Goal: Contribute content: Contribute content

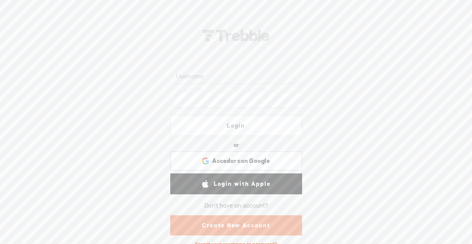
type input "[EMAIL_ADDRESS][DOMAIN_NAME]"
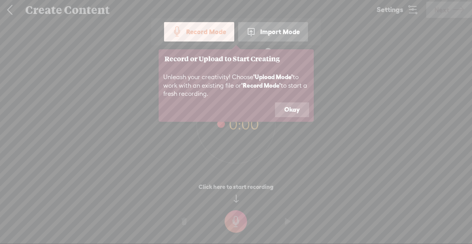
click at [290, 110] on button "Okay" at bounding box center [292, 109] width 34 height 15
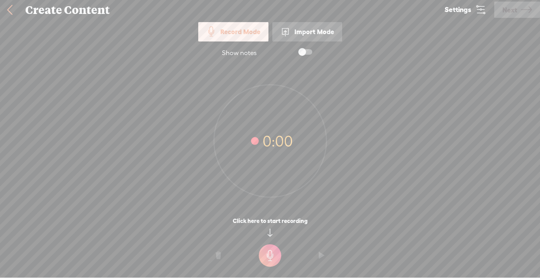
click at [298, 35] on div "Import Mode" at bounding box center [307, 31] width 70 height 19
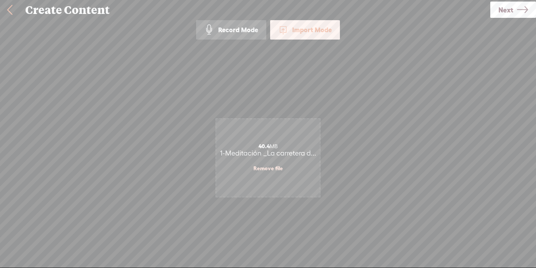
click at [471, 9] on span "Next" at bounding box center [505, 10] width 15 height 20
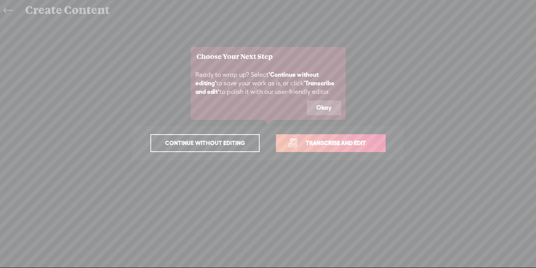
click at [336, 145] on span "Transcribe and edit" at bounding box center [336, 142] width 76 height 9
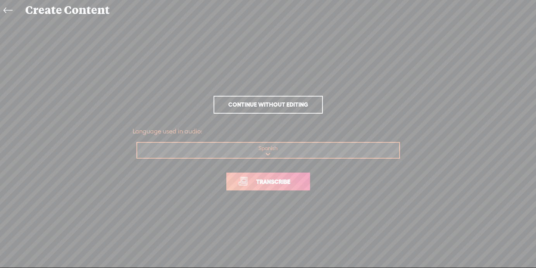
click at [290, 174] on link "Transcribe" at bounding box center [268, 181] width 84 height 18
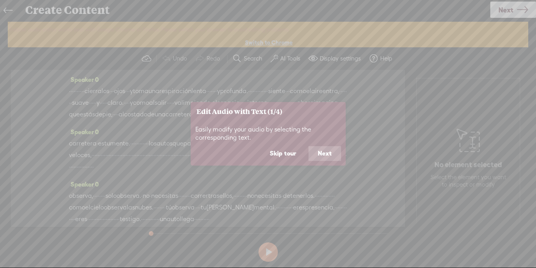
click at [289, 155] on button "Skip tour" at bounding box center [282, 153] width 45 height 15
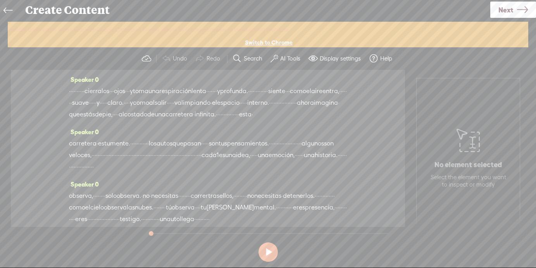
click at [289, 58] on label "AI Tools" at bounding box center [290, 59] width 20 height 8
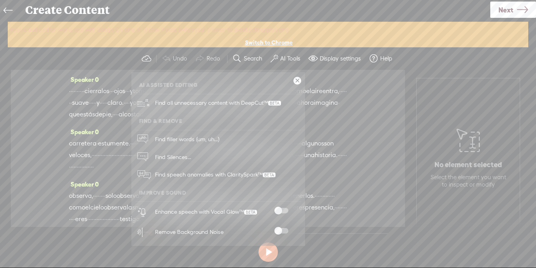
click at [279, 229] on span at bounding box center [281, 230] width 14 height 5
click at [280, 210] on span at bounding box center [281, 210] width 14 height 5
click at [471, 10] on span "Next" at bounding box center [505, 10] width 15 height 20
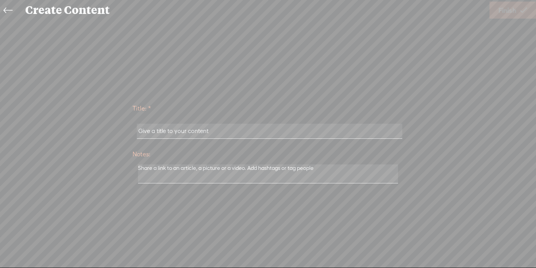
click at [184, 130] on input "text" at bounding box center [270, 131] width 266 height 15
paste input "Captura de pantalla 2025-10-01 a la(s) 5.23.03 p.m."
type input "Captura de pantalla 2025-10-01 a la(s) 5.23.03 p.m."
drag, startPoint x: 288, startPoint y: 128, endPoint x: 135, endPoint y: 131, distance: 153.9
click at [135, 131] on div "Captura de pantalla 2025-10-01 a la(s) 5.23.03 p.m." at bounding box center [268, 131] width 271 height 24
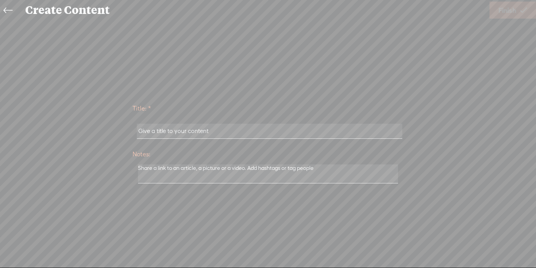
click at [321, 131] on input "text" at bounding box center [270, 131] width 266 height 15
paste input "1-Meditación _La carretera de los pensamientos_ (Extendida)"
type input "1-Meditación _La carretera de los pensamientos_ (Extendida)"
click at [471, 11] on span "Finish" at bounding box center [507, 10] width 18 height 20
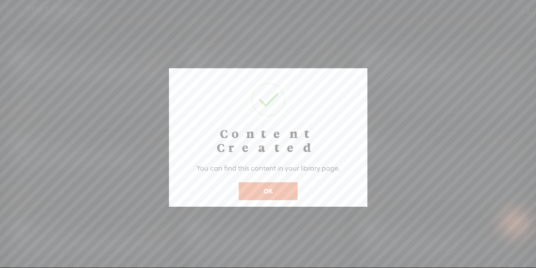
click at [255, 182] on button "OK" at bounding box center [268, 191] width 59 height 18
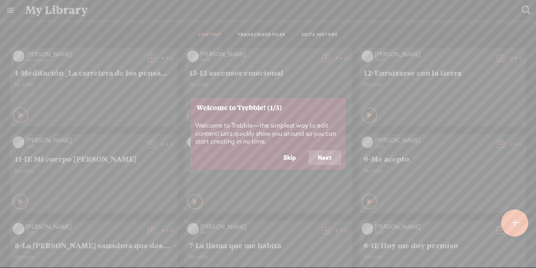
click at [316, 156] on button "Next" at bounding box center [325, 157] width 33 height 15
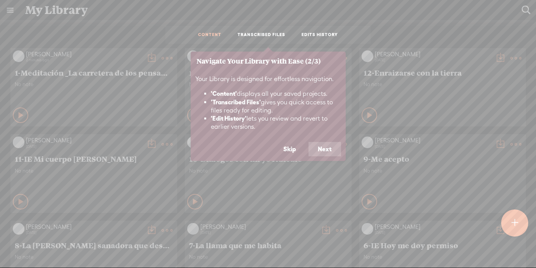
click at [317, 144] on button "Next" at bounding box center [325, 149] width 33 height 15
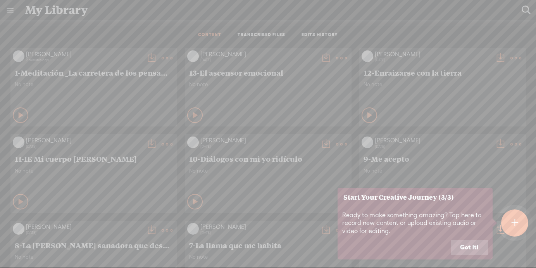
click at [471, 143] on icon at bounding box center [268, 134] width 536 height 268
click at [471, 243] on button "Got it!" at bounding box center [469, 247] width 37 height 15
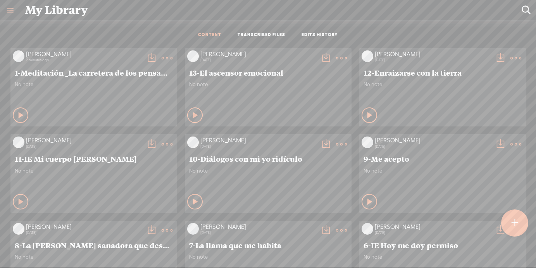
click at [157, 54] on t at bounding box center [151, 58] width 11 height 11
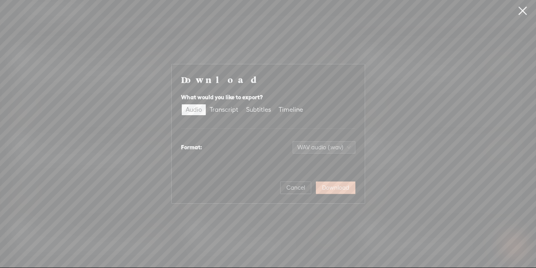
click at [332, 190] on span "Download" at bounding box center [335, 188] width 27 height 8
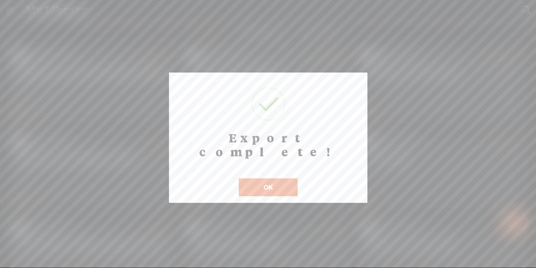
click at [279, 178] on button "OK" at bounding box center [268, 187] width 59 height 18
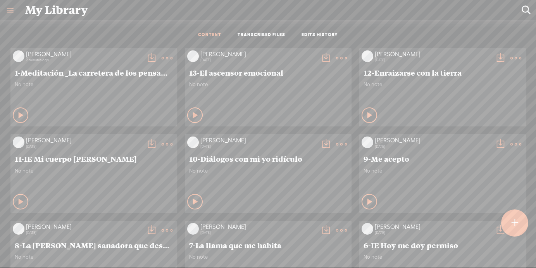
click at [471, 217] on t at bounding box center [515, 222] width 7 height 17
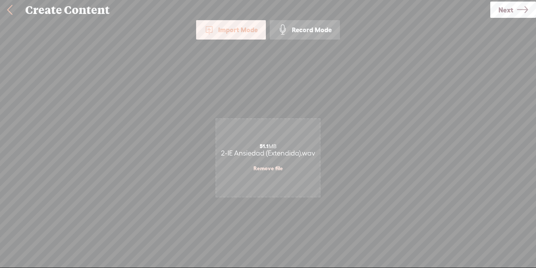
click at [471, 8] on span "Next" at bounding box center [505, 10] width 15 height 20
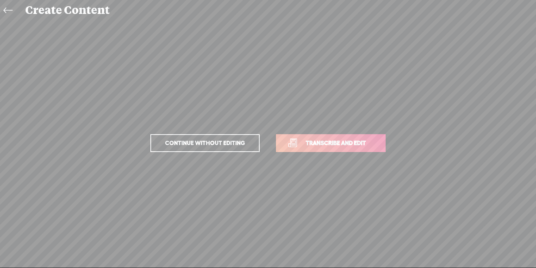
click at [346, 143] on span "Transcribe and edit" at bounding box center [336, 142] width 76 height 9
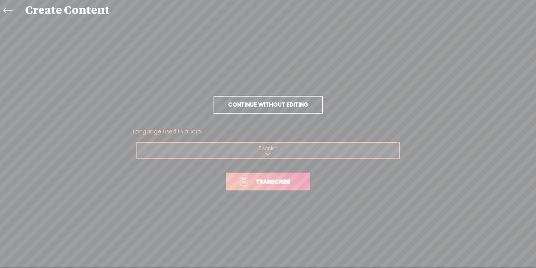
click at [264, 187] on link "Transcribe" at bounding box center [268, 181] width 84 height 18
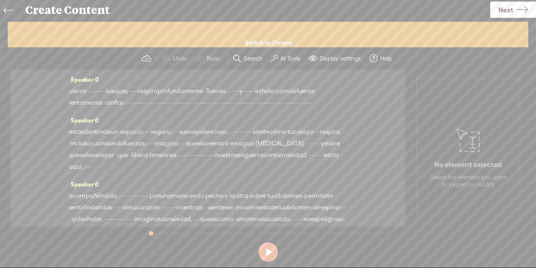
click at [285, 58] on label "AI Tools" at bounding box center [290, 59] width 20 height 8
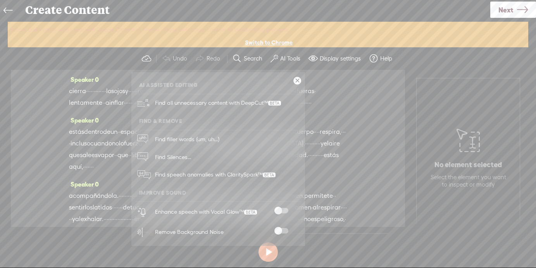
click at [280, 231] on span at bounding box center [281, 230] width 14 height 5
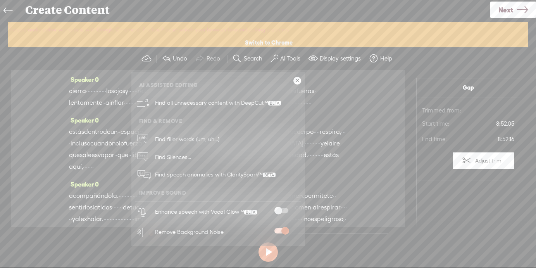
click at [278, 211] on span at bounding box center [281, 210] width 14 height 5
click at [471, 10] on span "Next" at bounding box center [505, 10] width 15 height 20
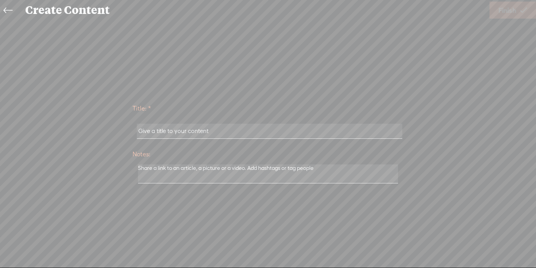
click at [354, 129] on input "text" at bounding box center [270, 131] width 266 height 15
paste input "2-IE Ansiedad (Extendida)"
type input "2-IE Ansiedad (Extendida)"
click at [471, 6] on span "Finish" at bounding box center [507, 10] width 18 height 20
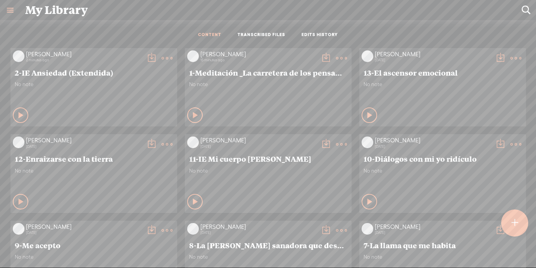
click at [157, 59] on t at bounding box center [151, 58] width 11 height 11
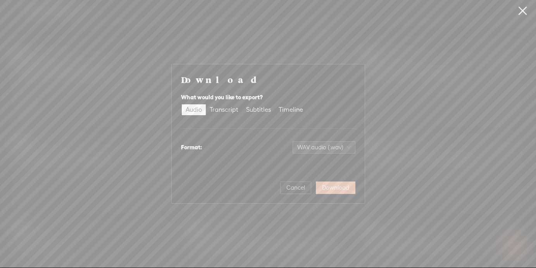
click at [333, 190] on span "Download" at bounding box center [335, 188] width 27 height 8
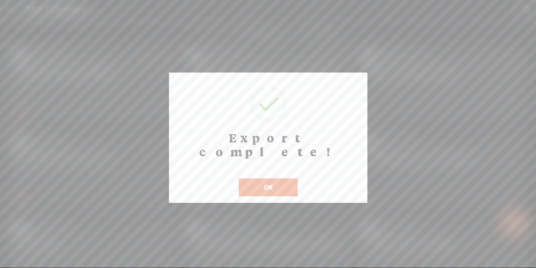
click at [279, 179] on button "OK" at bounding box center [268, 187] width 59 height 18
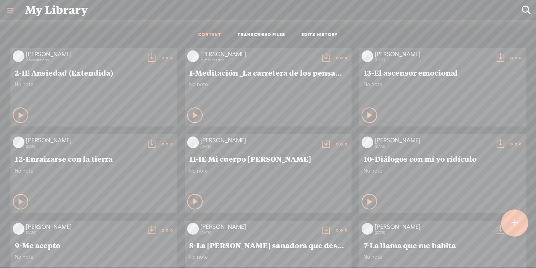
click at [471, 226] on t at bounding box center [515, 222] width 7 height 17
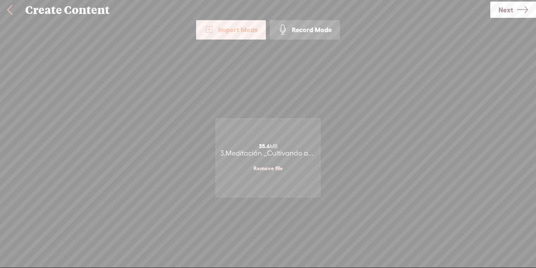
click at [471, 11] on span "Next" at bounding box center [505, 10] width 15 height 20
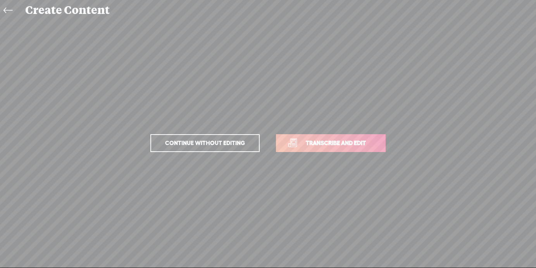
click at [354, 145] on span "Transcribe and edit" at bounding box center [336, 142] width 76 height 9
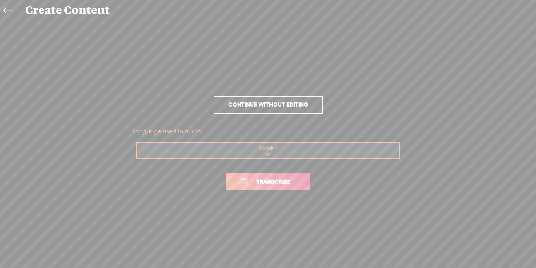
click at [267, 191] on p "Transcribe" at bounding box center [268, 181] width 271 height 34
click at [269, 179] on span "Transcribe" at bounding box center [273, 181] width 50 height 9
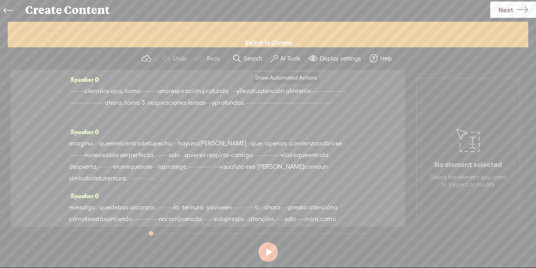
click at [283, 60] on label "AI Tools" at bounding box center [290, 59] width 20 height 8
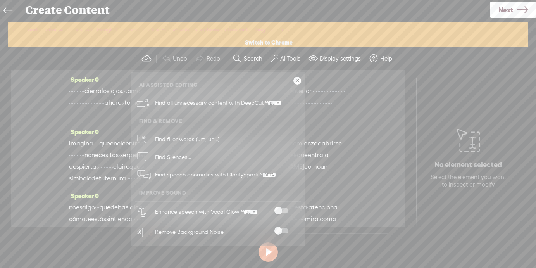
click at [278, 228] on span at bounding box center [281, 230] width 14 height 5
click at [278, 210] on span at bounding box center [281, 210] width 14 height 5
click at [471, 10] on span "Next" at bounding box center [505, 10] width 15 height 20
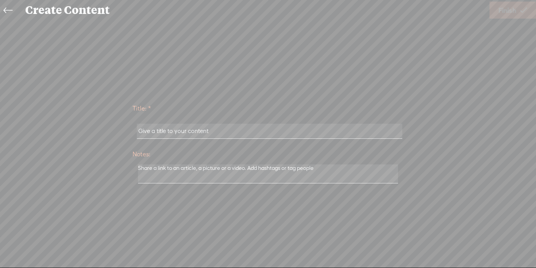
click at [356, 131] on input "text" at bounding box center [270, 131] width 266 height 15
paste input "3.Meditación _Cultivando autocompasión desde la ternura_ (Versión extendida)"
type input "3.Meditación _Cultivando autocompasión desde la ternura_ (Versión extendida)"
click at [471, 12] on span "Finish" at bounding box center [507, 10] width 18 height 20
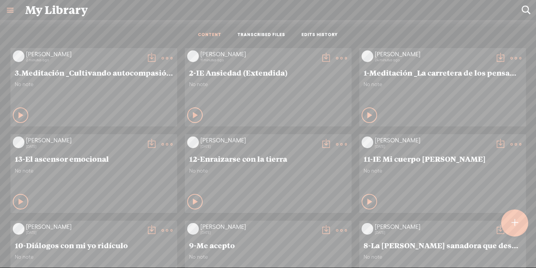
click at [157, 55] on t at bounding box center [151, 58] width 11 height 11
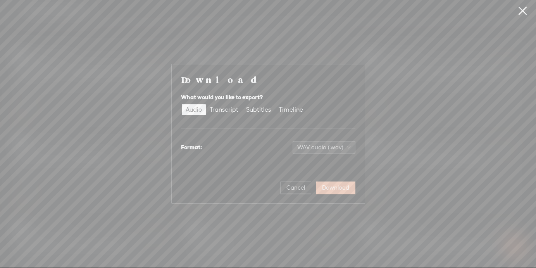
click at [340, 190] on span "Download" at bounding box center [335, 188] width 27 height 8
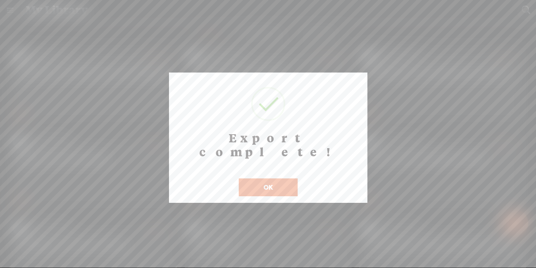
click at [266, 178] on button "OK" at bounding box center [268, 187] width 59 height 18
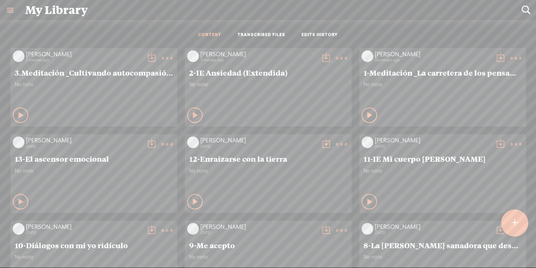
click at [471, 217] on t at bounding box center [515, 222] width 7 height 17
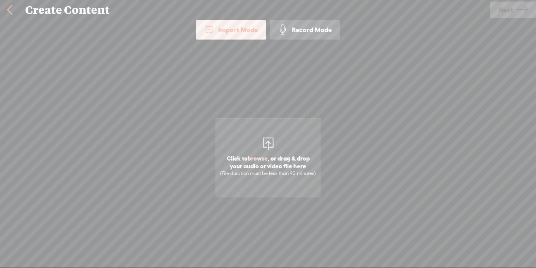
click at [12, 11] on link at bounding box center [9, 10] width 19 height 20
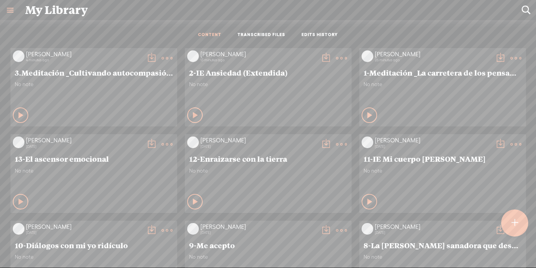
click at [471, 228] on t at bounding box center [514, 222] width 7 height 17
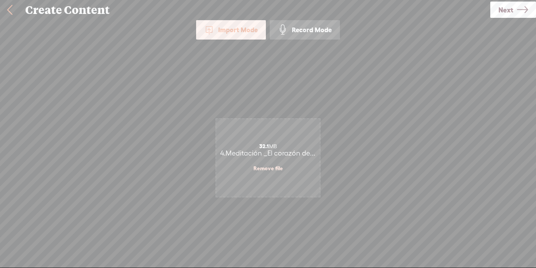
click at [471, 14] on link "Next" at bounding box center [513, 10] width 46 height 16
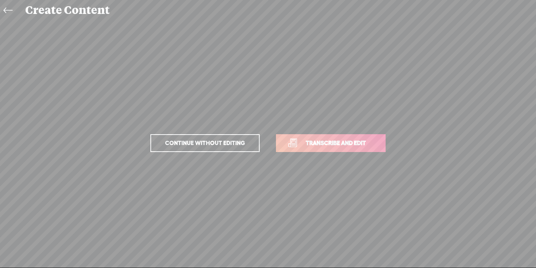
click at [348, 146] on span "Transcribe and edit" at bounding box center [336, 142] width 76 height 9
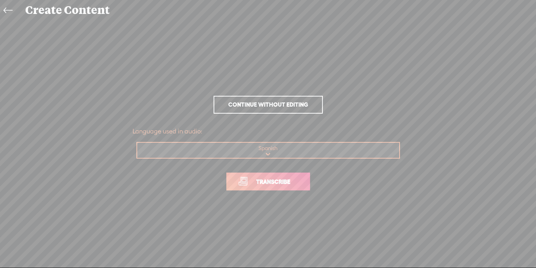
click at [252, 182] on span "Transcribe" at bounding box center [273, 181] width 50 height 9
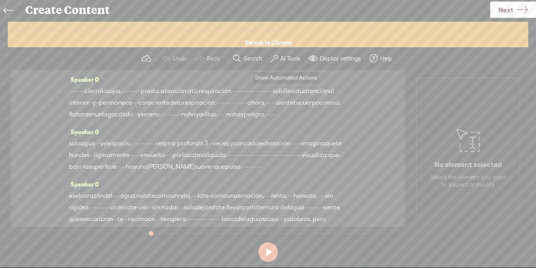
click at [285, 59] on label "AI Tools" at bounding box center [290, 59] width 20 height 8
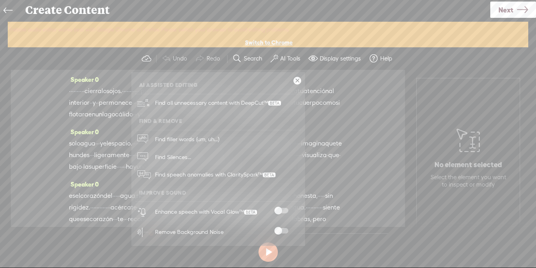
click at [281, 228] on span at bounding box center [281, 230] width 14 height 5
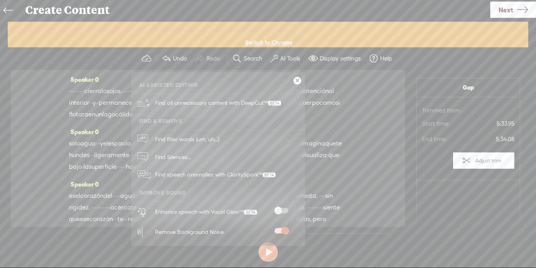
click at [281, 209] on span at bounding box center [281, 210] width 14 height 5
click at [471, 13] on link "Next" at bounding box center [513, 10] width 46 height 16
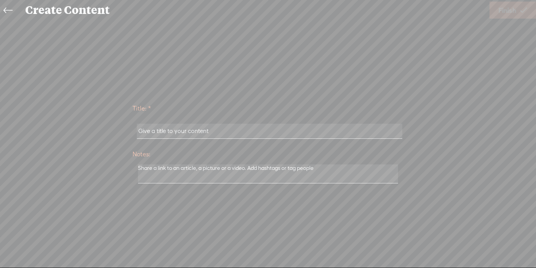
click at [379, 131] on input "text" at bounding box center [270, 131] width 266 height 15
paste input "4.Meditación _El corazón del agua_ (Versión extendida)"
type input "4.Meditación _El corazón del agua_ (Versión extendida)"
click at [471, 10] on span "Finish" at bounding box center [507, 10] width 18 height 20
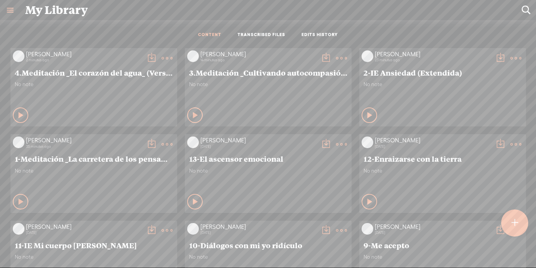
click at [157, 55] on t at bounding box center [151, 58] width 11 height 11
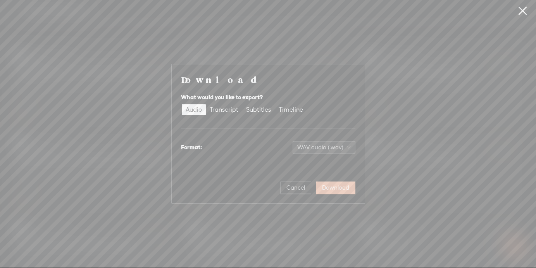
click at [323, 185] on span "Download" at bounding box center [335, 188] width 27 height 8
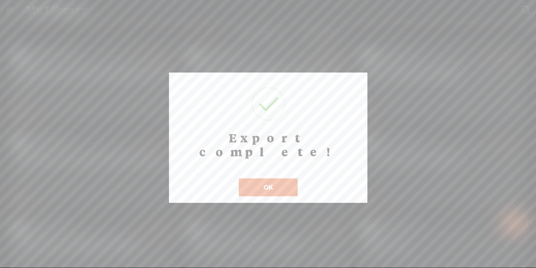
click at [262, 178] on button "OK" at bounding box center [268, 187] width 59 height 18
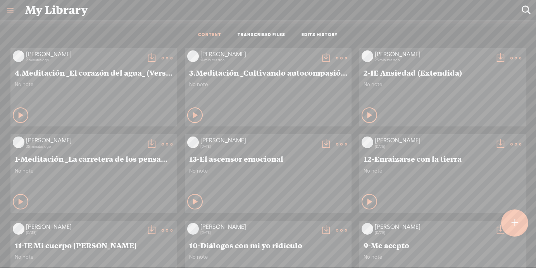
click at [471, 227] on t at bounding box center [515, 222] width 7 height 17
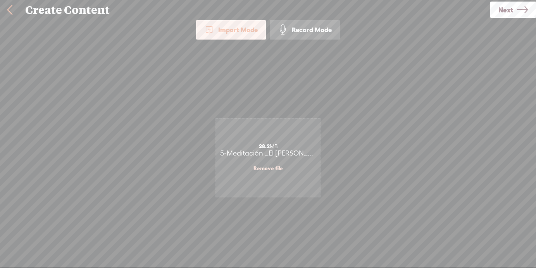
click at [471, 9] on span "Next" at bounding box center [505, 10] width 15 height 20
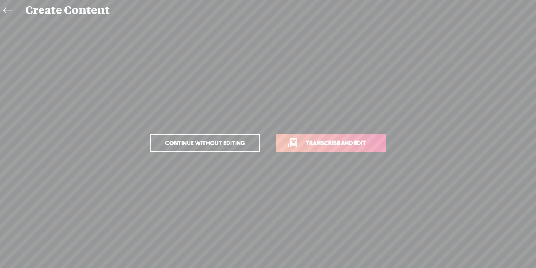
click at [323, 135] on link "Transcribe and edit" at bounding box center [331, 143] width 110 height 18
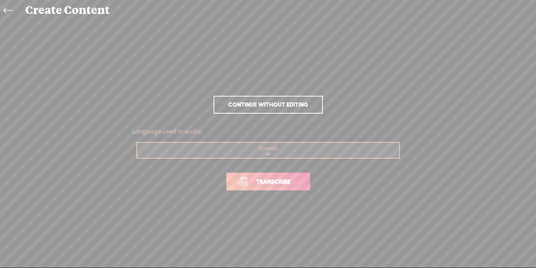
click at [261, 184] on span "Transcribe" at bounding box center [273, 181] width 50 height 9
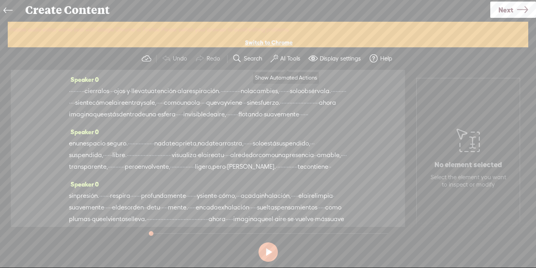
click at [288, 57] on label "AI Tools" at bounding box center [290, 59] width 20 height 8
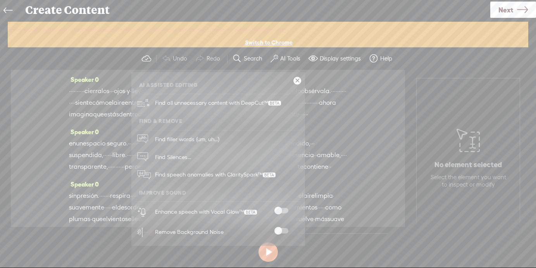
click at [279, 229] on span at bounding box center [281, 230] width 14 height 5
click at [280, 210] on span at bounding box center [281, 210] width 14 height 5
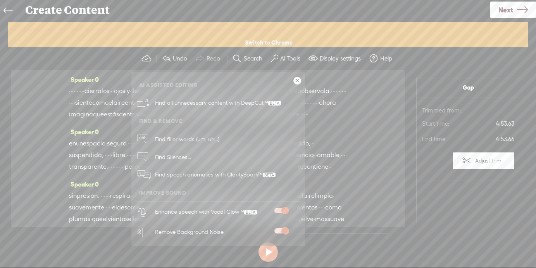
click at [471, 9] on span "Next" at bounding box center [505, 10] width 15 height 20
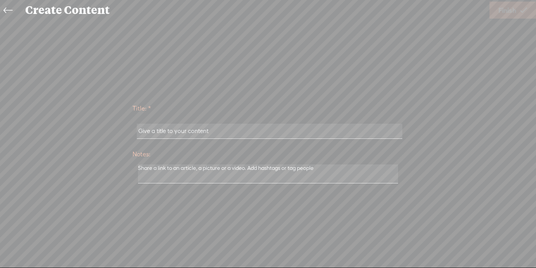
click at [258, 135] on input "text" at bounding box center [270, 131] width 266 height 15
click at [358, 128] on input "text" at bounding box center [270, 131] width 266 height 15
paste input "5-Meditación _El refugio del aire_ (Versión extendida)"
type input "5-Meditación _El refugio del aire_ (Versión extendida)"
click at [471, 12] on span "Finish" at bounding box center [507, 10] width 18 height 20
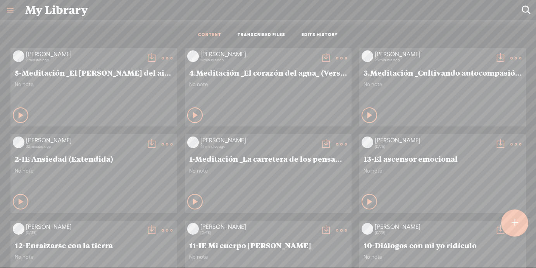
click at [157, 61] on t at bounding box center [151, 58] width 11 height 11
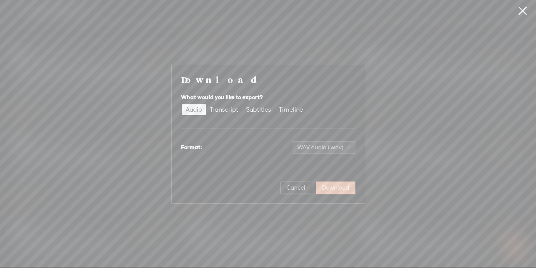
click at [337, 191] on button "Download" at bounding box center [336, 187] width 40 height 12
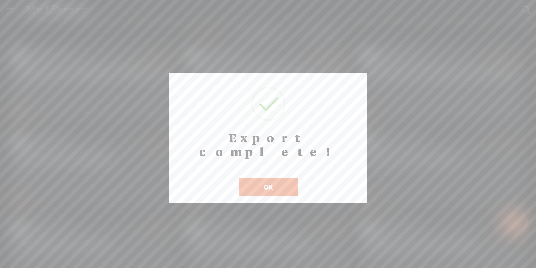
click at [271, 178] on button "OK" at bounding box center [268, 187] width 59 height 18
